Goal: Use online tool/utility: Utilize a website feature to perform a specific function

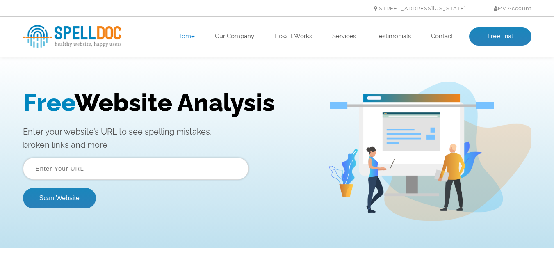
click at [118, 176] on input "text" at bounding box center [135, 168] width 225 height 22
type input "https://digitalmediacompany.pk/"
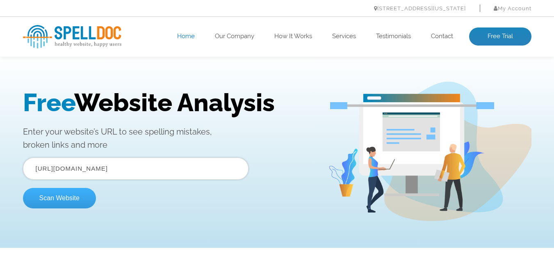
click at [71, 201] on button "Scan Website" at bounding box center [59, 198] width 73 height 20
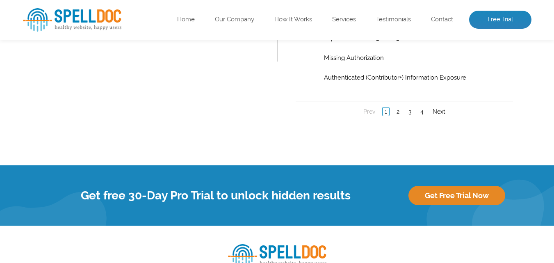
scroll to position [1996, 0]
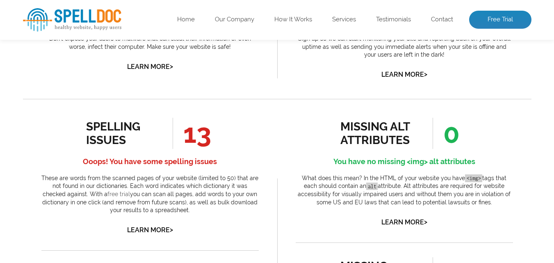
scroll to position [273, 0]
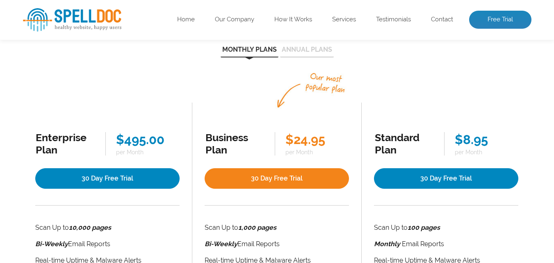
scroll to position [137, 0]
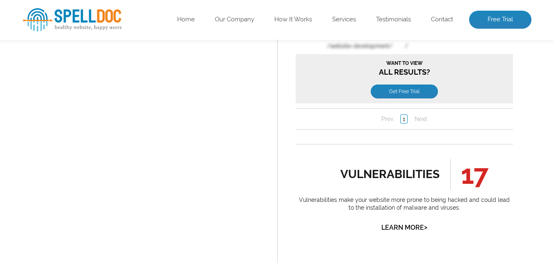
scroll to position [888, 0]
